Goal: Information Seeking & Learning: Learn about a topic

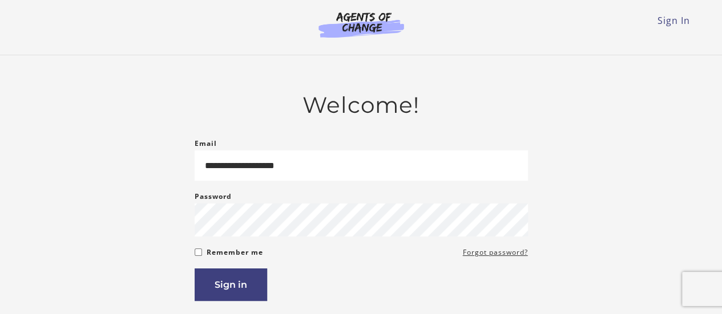
type input "**********"
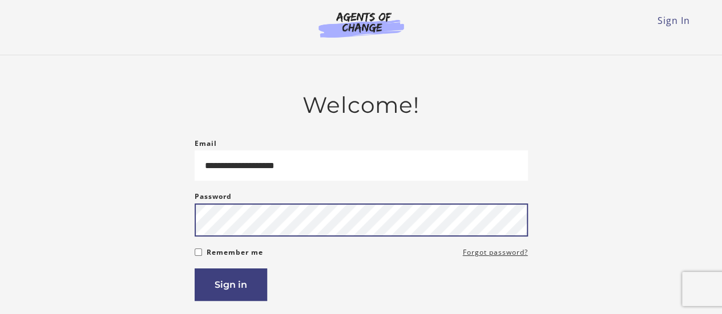
click at [195, 269] on button "Sign in" at bounding box center [231, 285] width 72 height 33
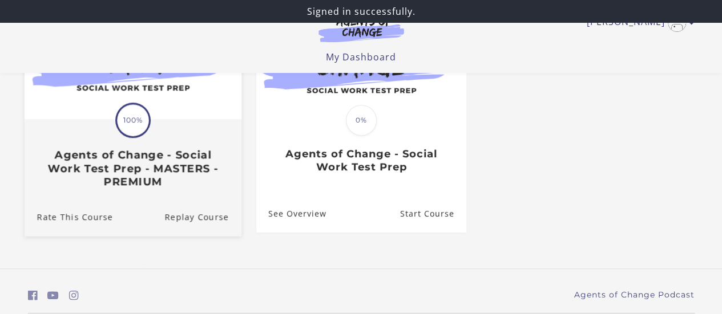
scroll to position [171, 0]
click at [96, 138] on div "Translation missing: en.liquid.partials.dashboard_course_card.progress_descript…" at bounding box center [132, 154] width 217 height 68
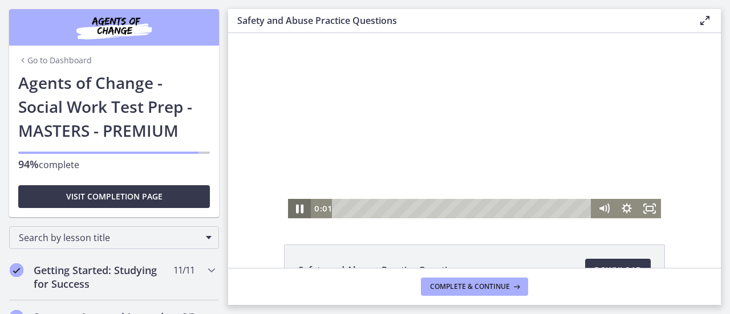
click at [301, 210] on icon "Pause" at bounding box center [299, 208] width 27 height 23
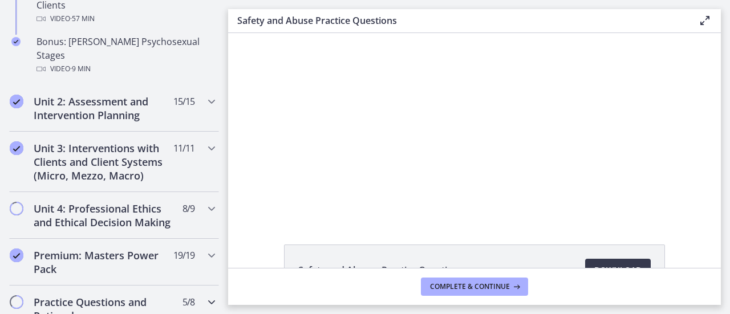
scroll to position [913, 0]
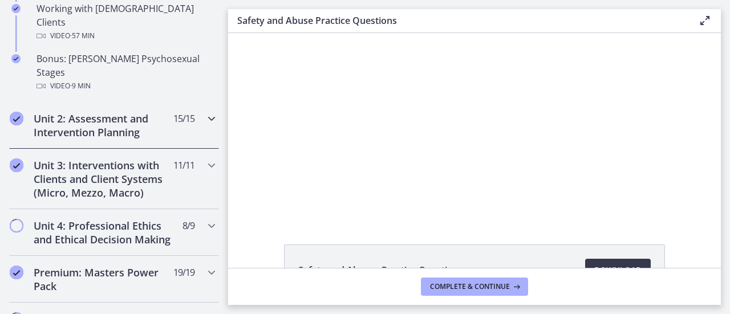
click at [112, 114] on div "Unit 2: Assessment and Intervention Planning 15 / 15 Completed" at bounding box center [114, 125] width 210 height 47
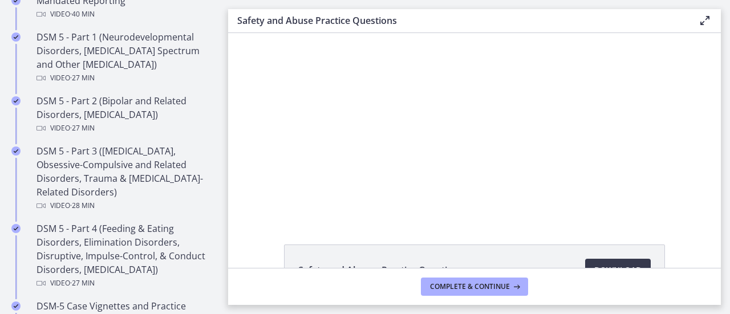
scroll to position [513, 0]
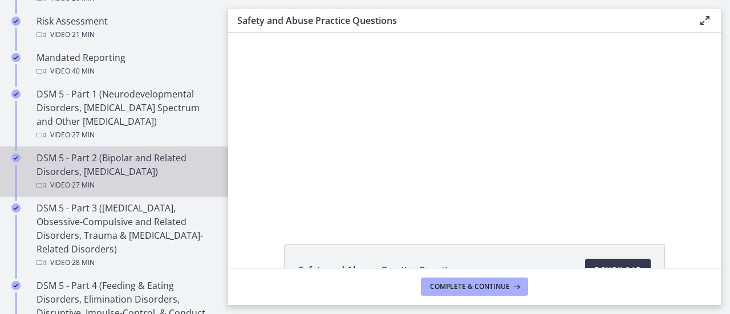
click at [140, 163] on div "DSM 5 - Part 2 (Bipolar and Related Disorders, [MEDICAL_DATA]) Video · 27 min" at bounding box center [126, 171] width 178 height 41
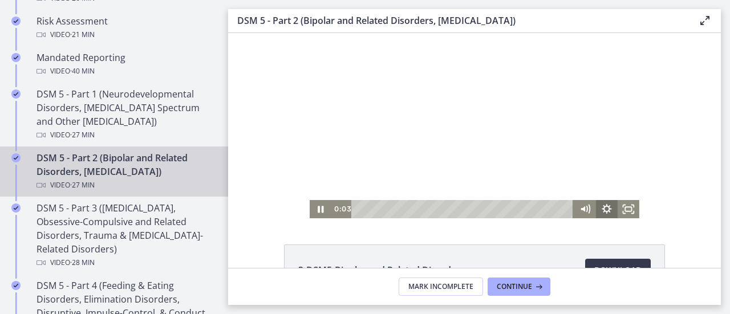
click at [602, 213] on icon "Show settings menu" at bounding box center [607, 209] width 10 height 10
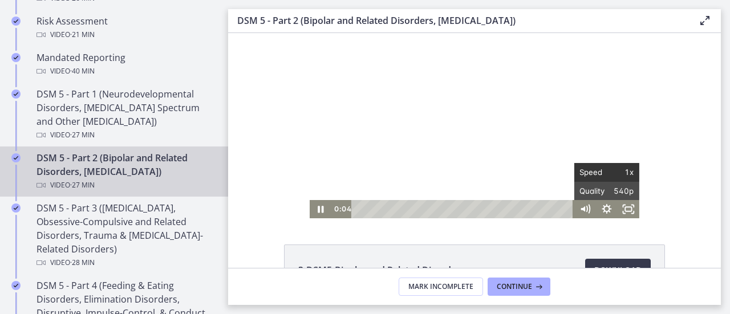
click at [625, 174] on span "1x" at bounding box center [620, 172] width 27 height 18
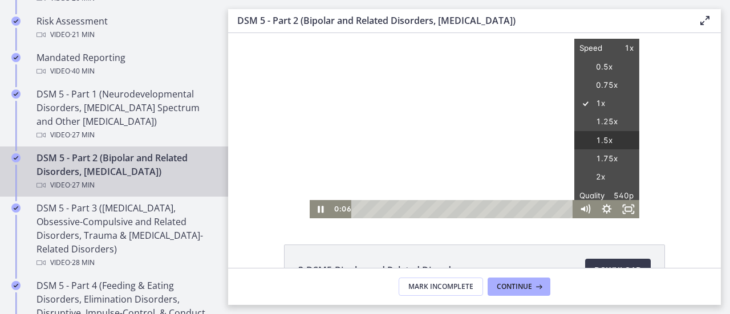
click at [596, 136] on label "1.5x" at bounding box center [606, 140] width 65 height 19
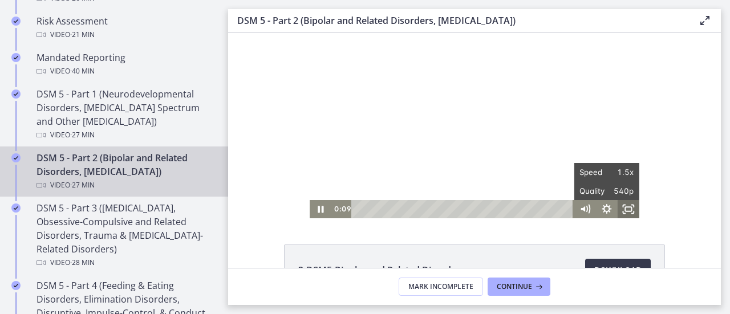
drag, startPoint x: 622, startPoint y: 214, endPoint x: 849, endPoint y: 316, distance: 248.4
click at [622, 214] on icon "Fullscreen" at bounding box center [629, 209] width 22 height 18
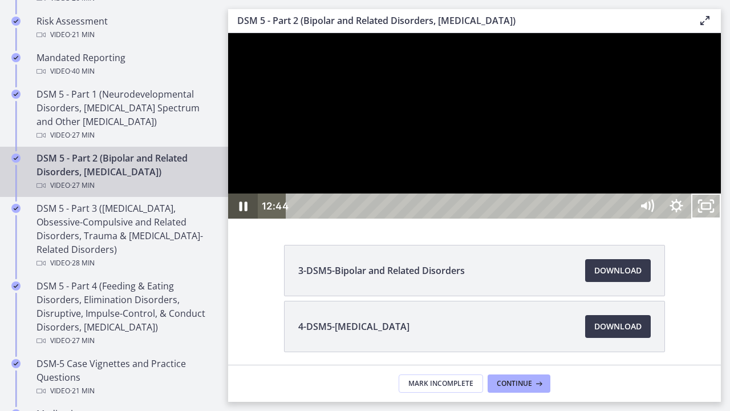
click at [240, 211] on icon "Pause" at bounding box center [244, 206] width 8 height 10
click at [244, 218] on icon "Play Video" at bounding box center [244, 205] width 30 height 25
click at [246, 212] on icon "Pause" at bounding box center [243, 206] width 10 height 11
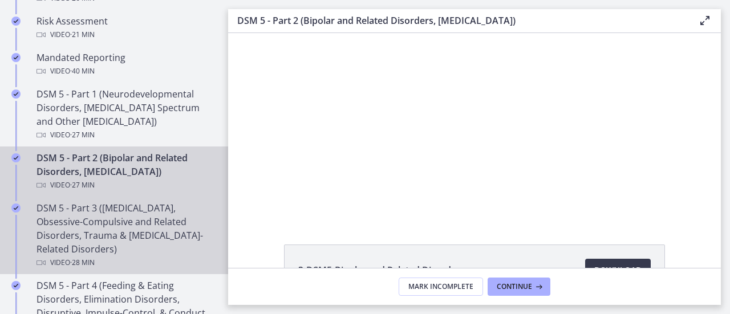
scroll to position [627, 0]
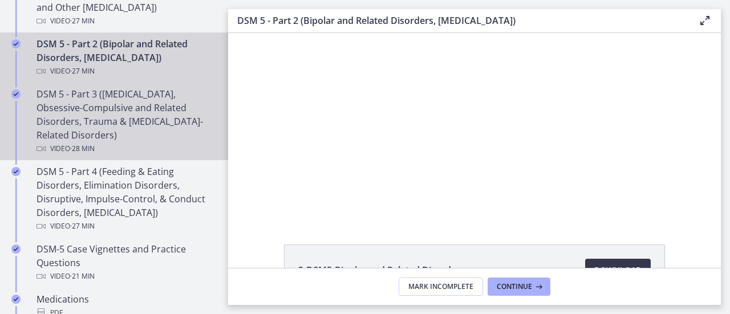
click at [103, 129] on div "DSM 5 - Part 3 (Anxiety Disorders, Obsessive-Compulsive and Related Disorders, …" at bounding box center [126, 121] width 178 height 68
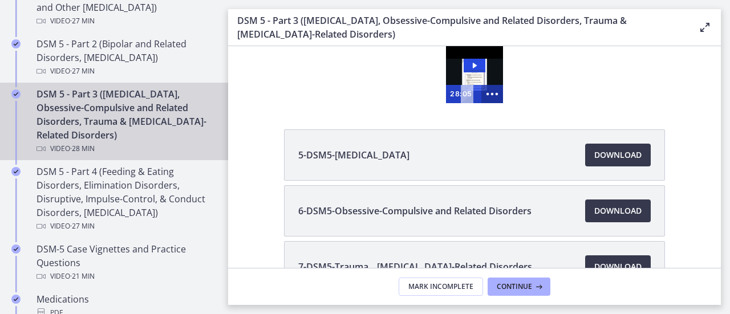
click at [489, 95] on icon "Show more buttons" at bounding box center [492, 94] width 26 height 22
click at [489, 95] on icon "Show fewer buttons" at bounding box center [492, 94] width 22 height 18
click at [489, 95] on icon "Show more buttons" at bounding box center [492, 94] width 22 height 18
click at [467, 92] on icon "Fullscreen" at bounding box center [471, 94] width 22 height 18
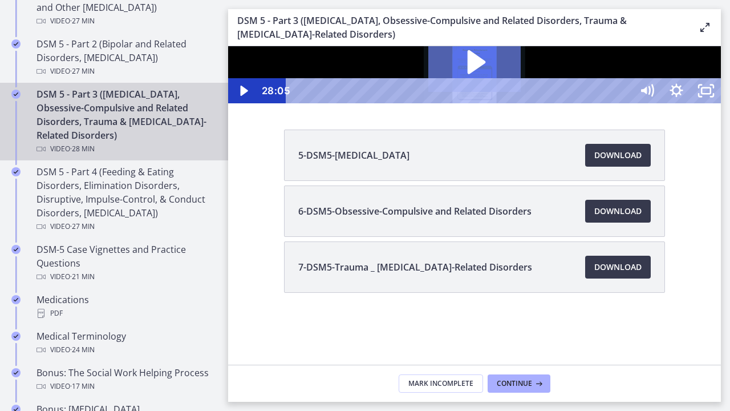
click at [521, 92] on icon "Play Video: cmsebl44lpnc72iv6u00.mp4" at bounding box center [474, 62] width 93 height 59
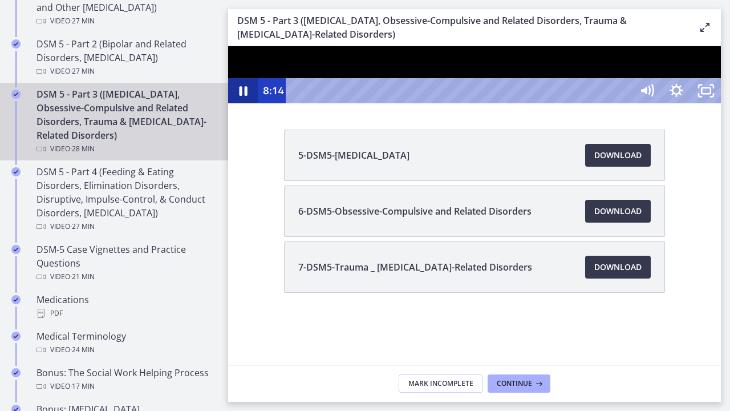
click at [244, 103] on icon "Pause" at bounding box center [243, 90] width 30 height 25
click at [721, 103] on icon "Unfullscreen" at bounding box center [706, 90] width 30 height 25
